Goal: Information Seeking & Learning: Learn about a topic

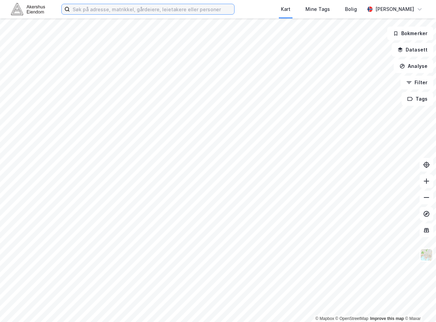
click at [143, 12] on input at bounding box center [152, 9] width 164 height 10
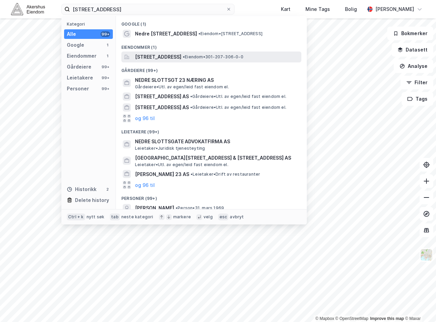
click at [170, 60] on span "[STREET_ADDRESS]" at bounding box center [158, 57] width 46 height 8
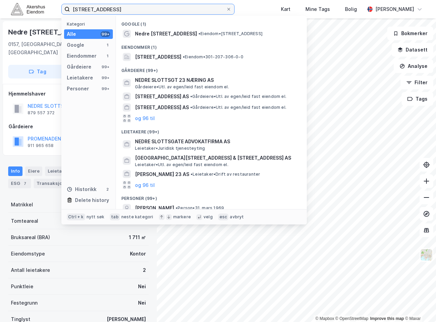
drag, startPoint x: 150, startPoint y: 11, endPoint x: -17, endPoint y: 12, distance: 167.1
click at [0, 12] on html "[STREET_ADDRESS] Kategori Alle 99+ Google 1 Eiendommer 1 Gårdeiere 99+ Leietake…" at bounding box center [218, 161] width 436 height 322
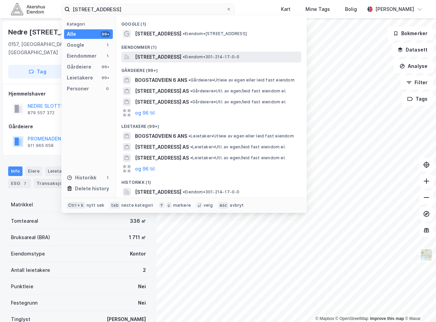
click at [151, 61] on span "[STREET_ADDRESS]" at bounding box center [158, 57] width 46 height 8
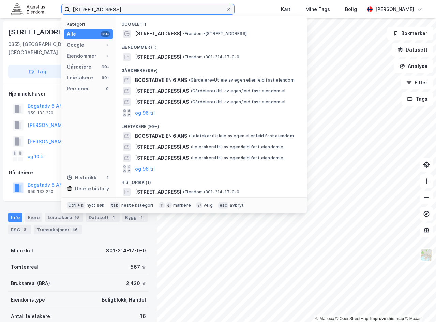
drag, startPoint x: 158, startPoint y: 11, endPoint x: 33, endPoint y: 11, distance: 125.5
click at [33, 11] on div "[STREET_ADDRESS] Kategori Alle 99+ Google 1 Eiendommer 1 Gårdeiere 99+ Leietake…" at bounding box center [218, 9] width 436 height 18
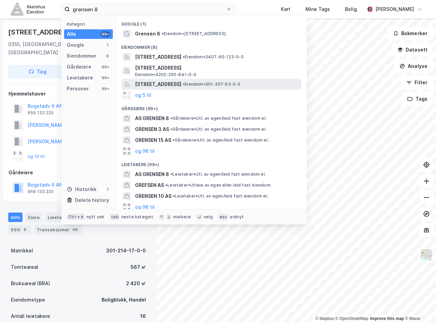
click at [166, 84] on span "[STREET_ADDRESS]" at bounding box center [158, 84] width 46 height 8
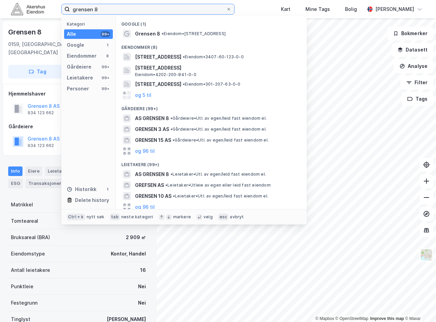
drag, startPoint x: 43, startPoint y: 12, endPoint x: -44, endPoint y: 11, distance: 86.6
click at [0, 11] on html "grensen 8 Kategori Alle 99+ Google 1 Eiendommer 8 Gårdeiere 99+ Leietakere 99+ …" at bounding box center [218, 161] width 436 height 322
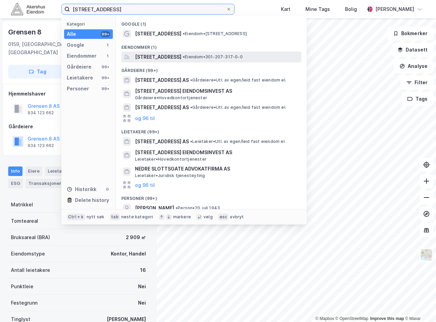
type input "[STREET_ADDRESS]"
click at [181, 53] on span "[STREET_ADDRESS]" at bounding box center [158, 57] width 46 height 8
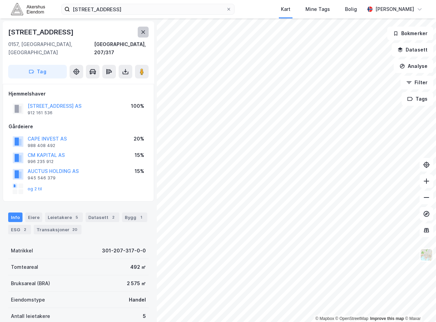
click at [139, 31] on button at bounding box center [143, 32] width 11 height 11
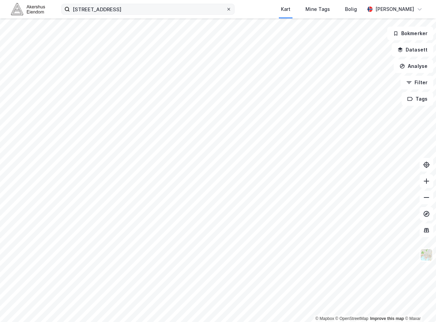
click at [231, 9] on icon at bounding box center [229, 9] width 4 height 4
click at [226, 9] on input "[STREET_ADDRESS]" at bounding box center [148, 9] width 156 height 10
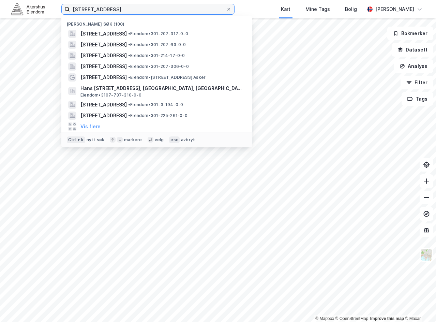
type input "[STREET_ADDRESS]"
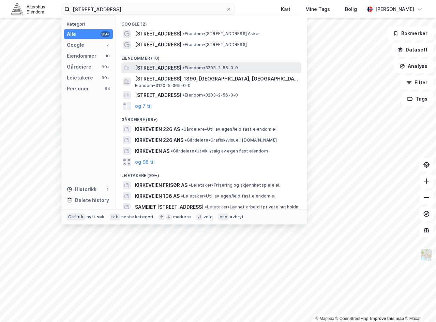
click at [145, 63] on div "[STREET_ADDRESS] • Eiendom • 3203-2-56-0-0" at bounding box center [211, 67] width 180 height 11
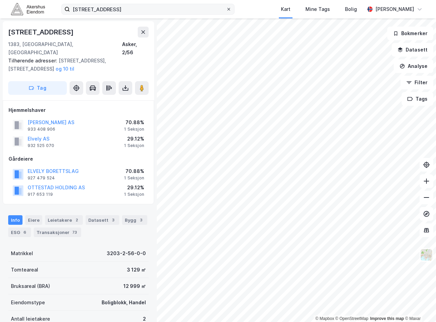
click at [231, 9] on icon at bounding box center [229, 9] width 4 height 4
click at [226, 9] on input "[STREET_ADDRESS]" at bounding box center [148, 9] width 156 height 10
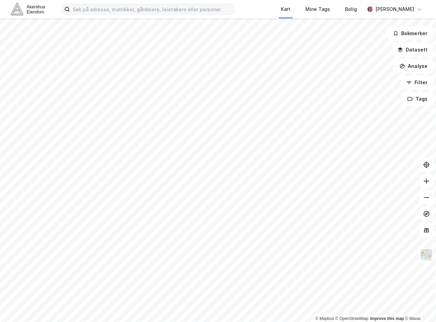
click at [283, 12] on div "Kart Mine Tags Bolig" at bounding box center [315, 9] width 97 height 18
click at [0, 194] on html "Kart Mine Tags Bolig [PERSON_NAME] © Mapbox © OpenStreetMap Improve this map © …" at bounding box center [218, 161] width 436 height 322
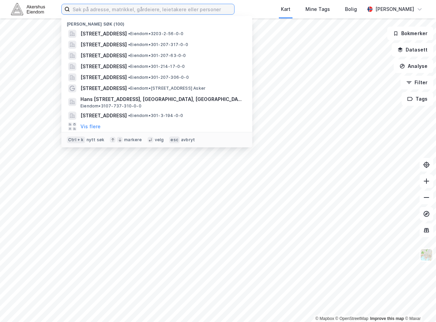
click at [102, 10] on input at bounding box center [152, 9] width 164 height 10
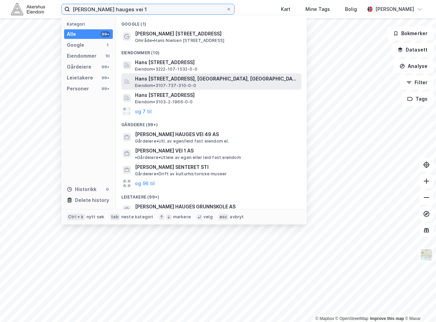
type input "[PERSON_NAME] hauges vei 1"
click at [180, 81] on span "Hans [STREET_ADDRESS], [GEOGRAPHIC_DATA], [GEOGRAPHIC_DATA]" at bounding box center [217, 79] width 164 height 8
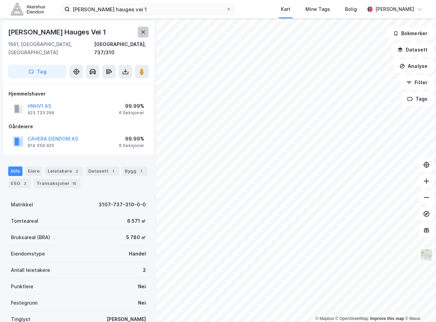
click at [140, 33] on icon at bounding box center [142, 31] width 5 height 5
